Goal: Information Seeking & Learning: Learn about a topic

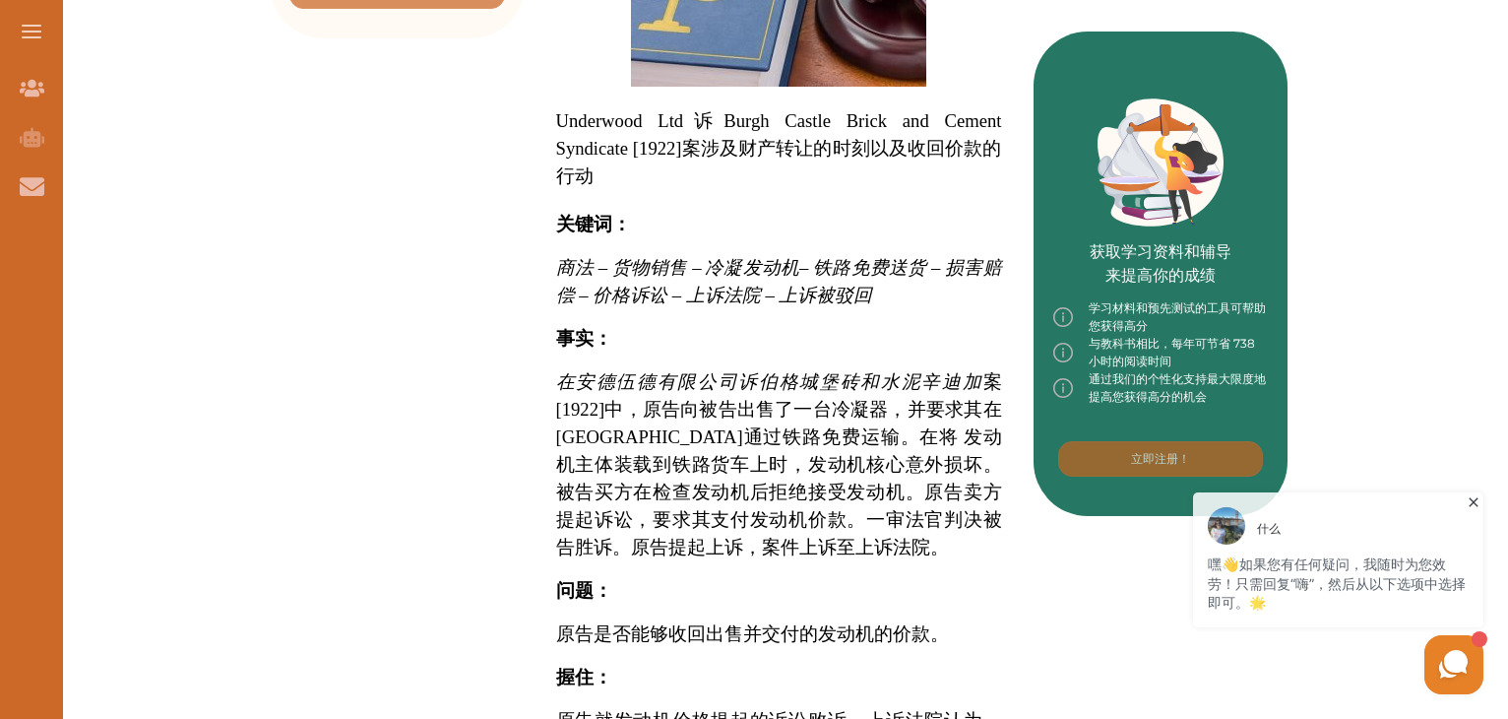
scroll to position [747, 0]
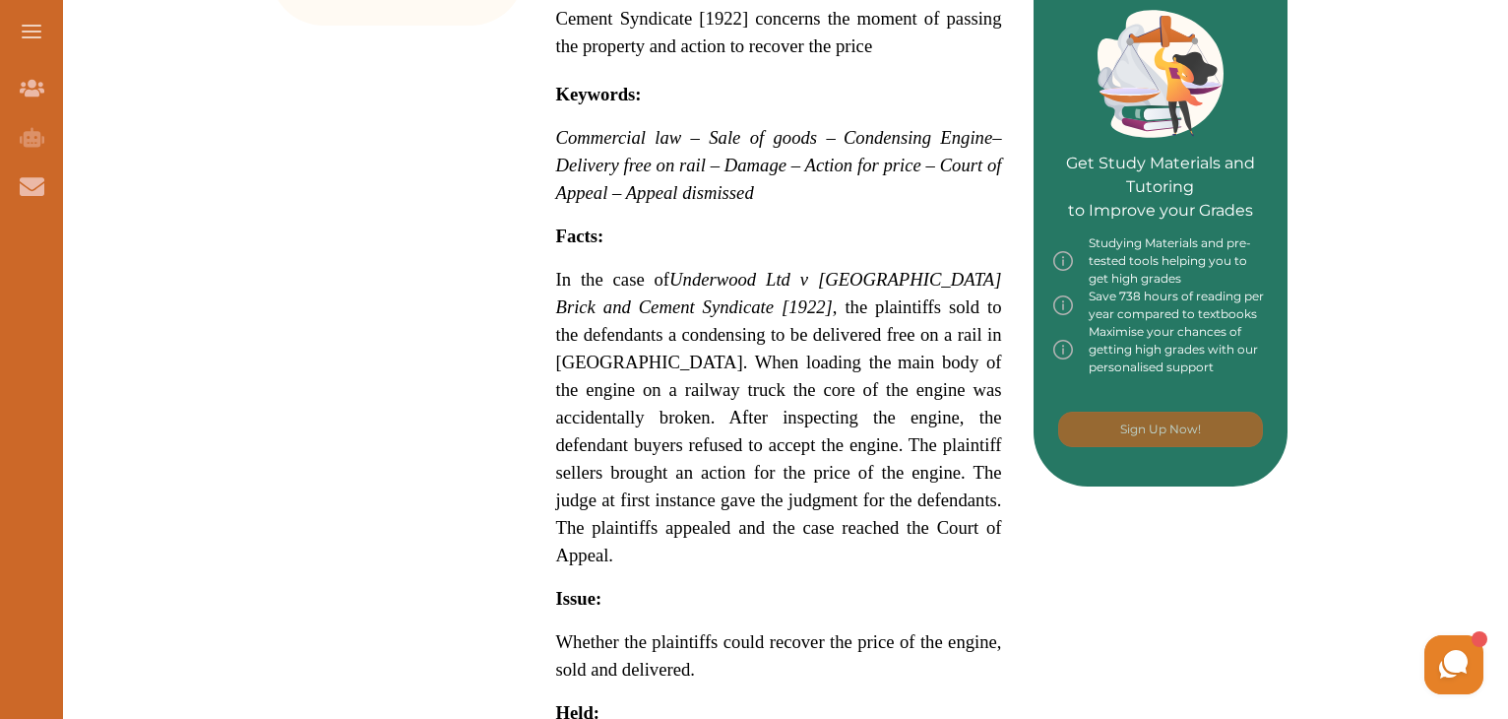
scroll to position [886, 0]
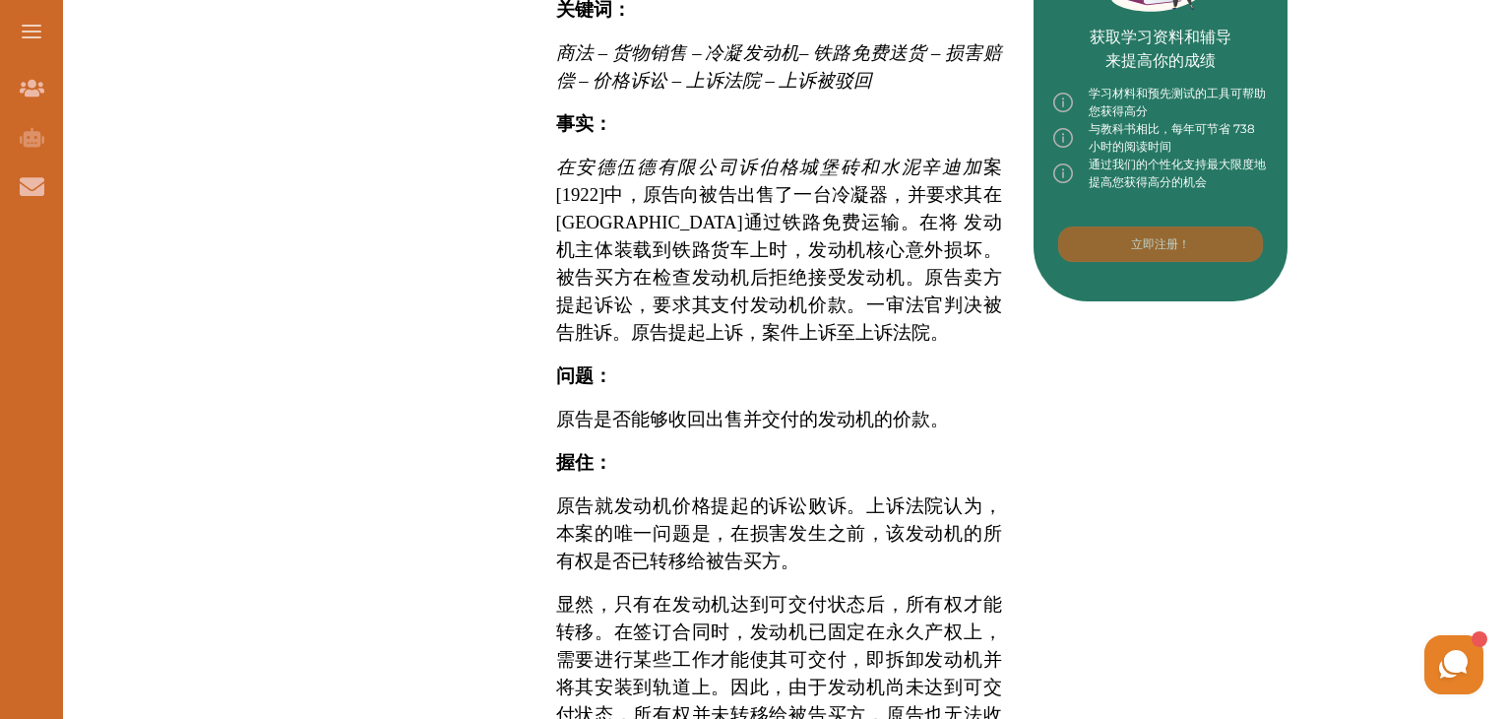
scroll to position [984, 0]
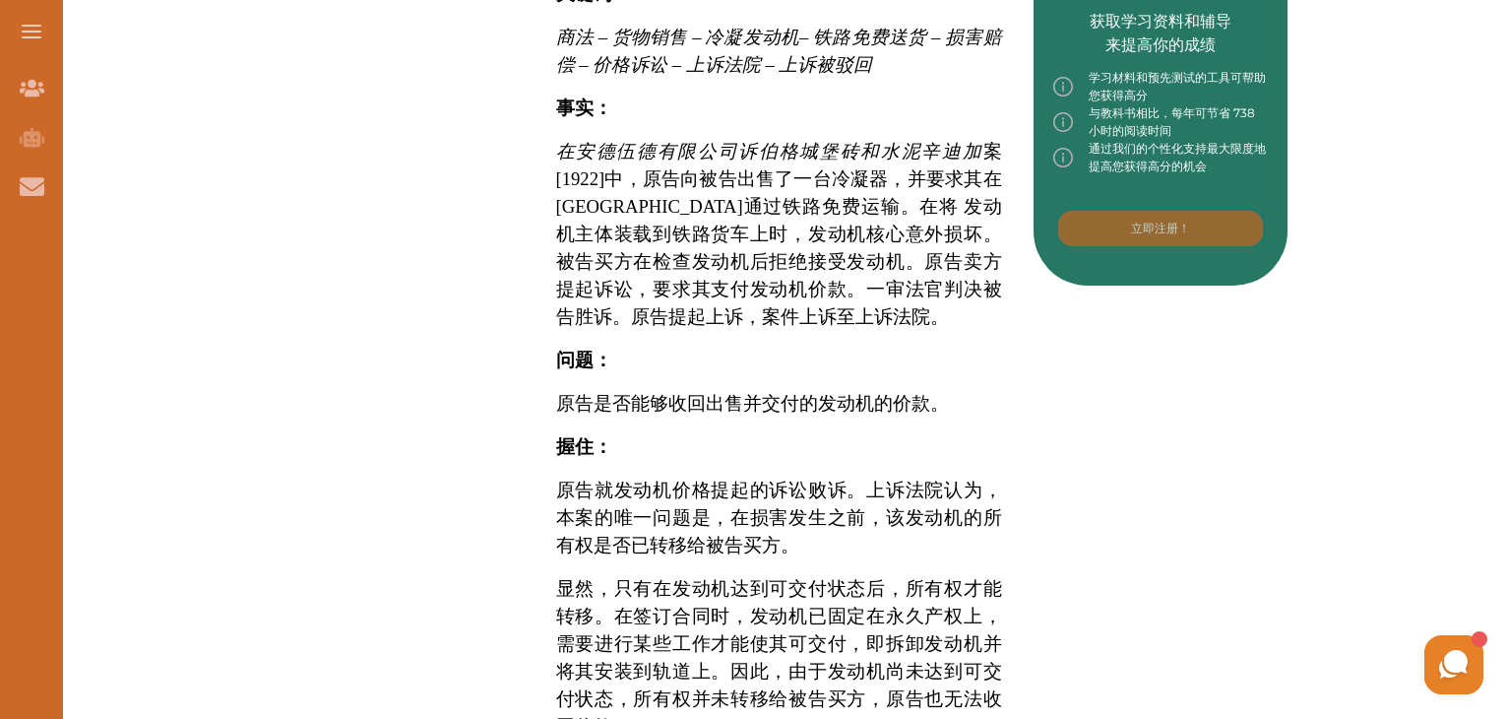
drag, startPoint x: 621, startPoint y: 461, endPoint x: 684, endPoint y: 455, distance: 63.3
click at [684, 479] on font "原告就发动机价格提起的诉讼败诉。上诉法院认为，本案的唯一问题是，在损害发生之前，该发动机的所有权是否已转移给被告买方。" at bounding box center [779, 517] width 446 height 76
click at [989, 151] on div "我们不允许选择和复制我们的内容。您可以订阅我们的课程，无限访问我们的学习资料，以获得高分。 登录 报名" at bounding box center [754, 359] width 1508 height 719
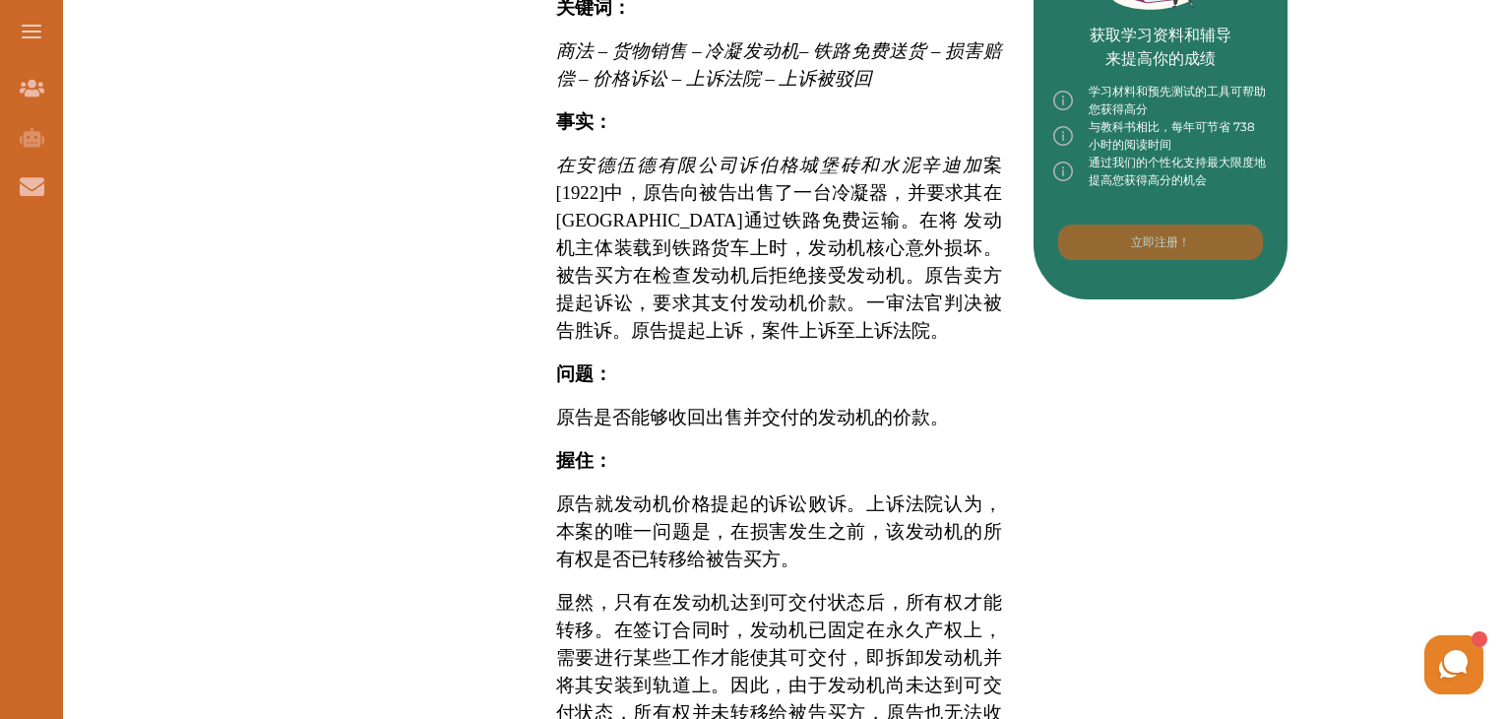
scroll to position [886, 0]
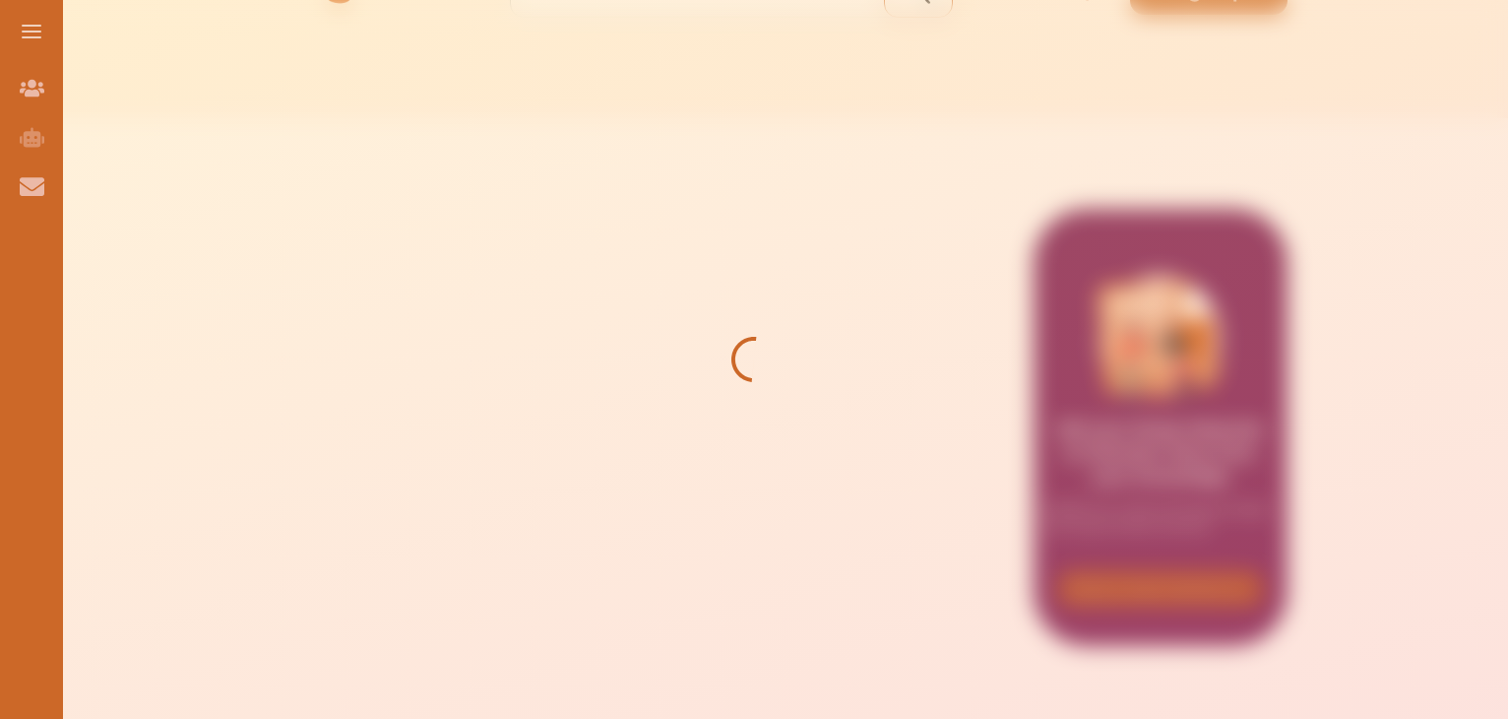
scroll to position [394, 0]
